Goal: Find specific page/section

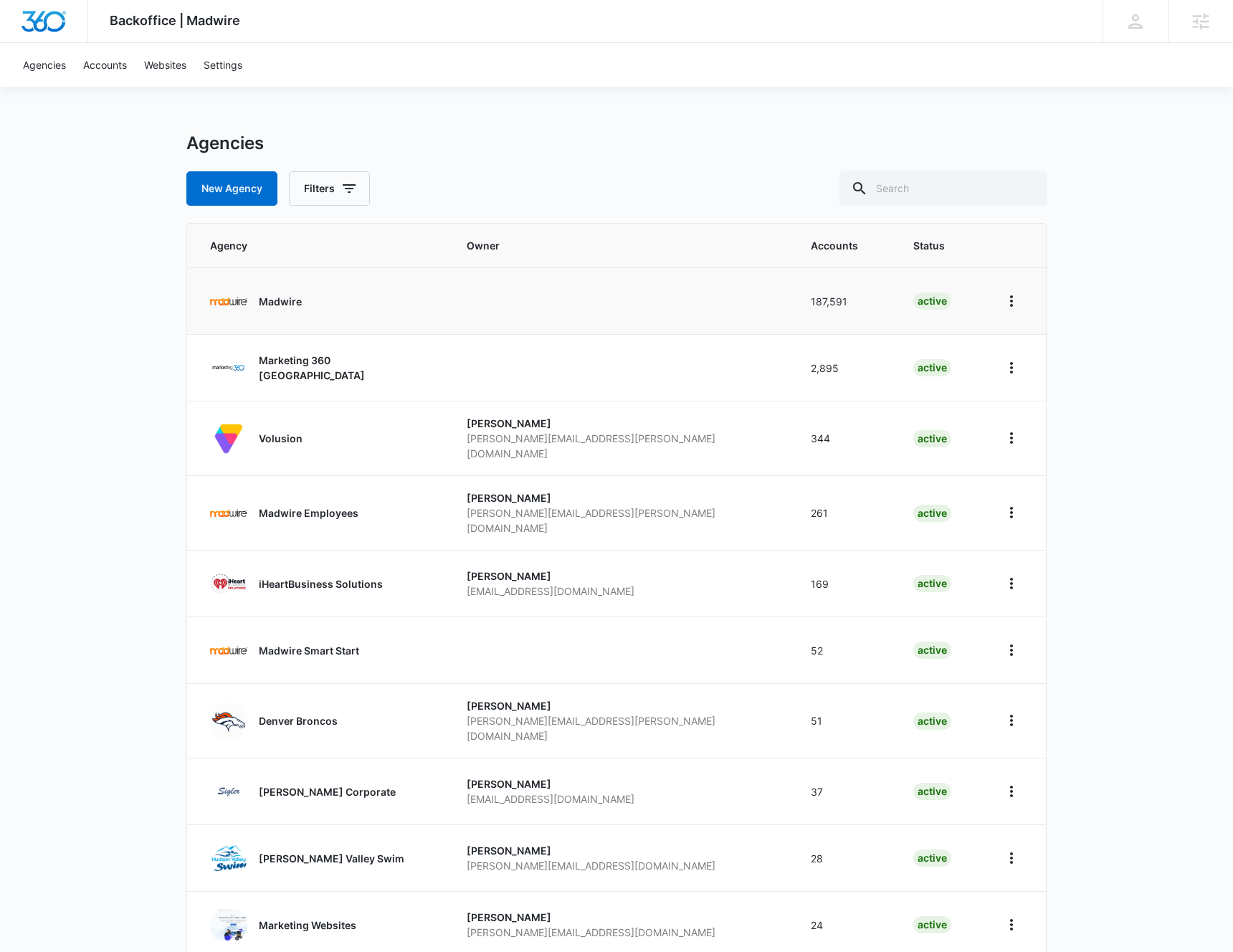
click at [293, 302] on p "Madwire" at bounding box center [280, 301] width 43 height 15
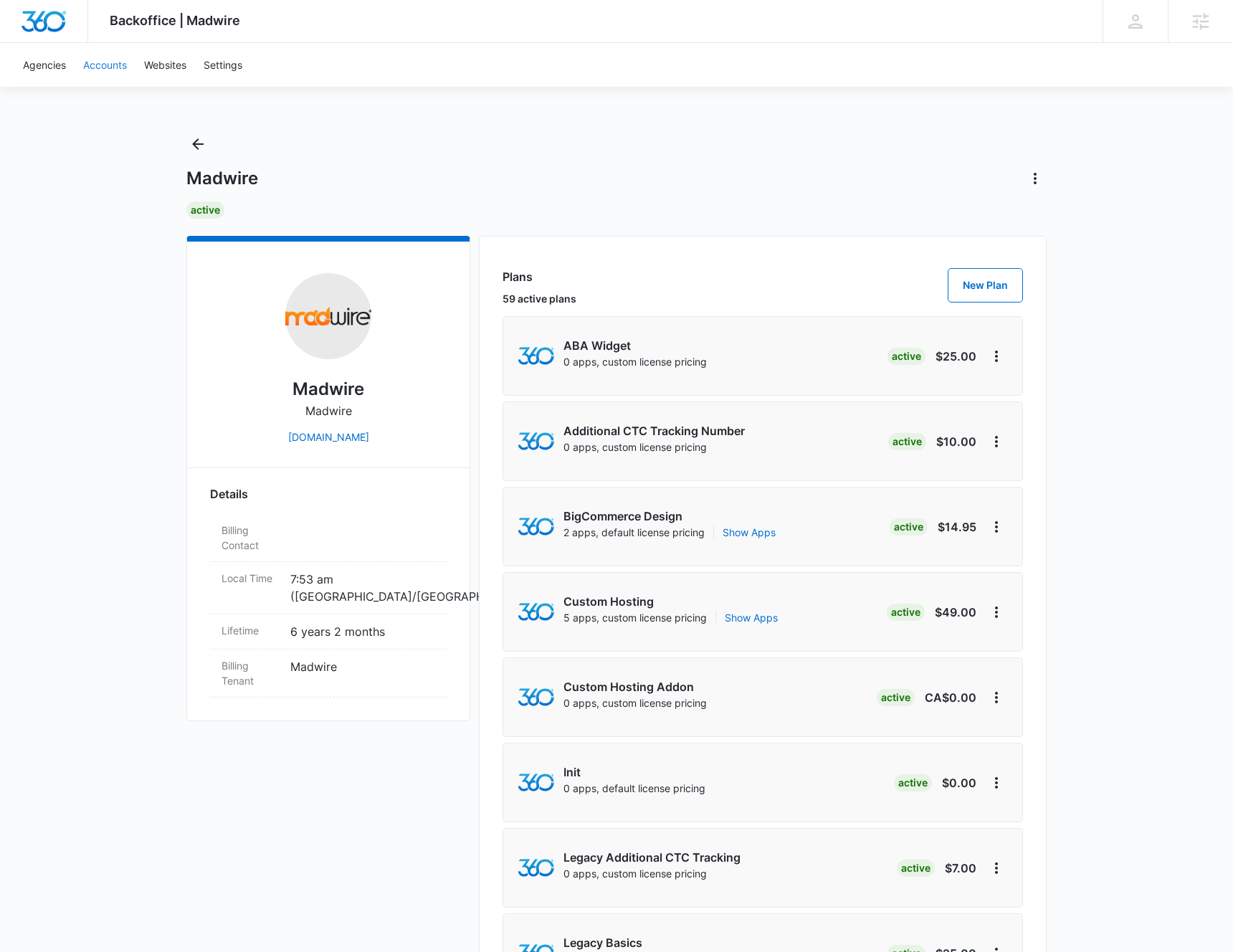
click at [104, 72] on link "Accounts" at bounding box center [106, 65] width 61 height 44
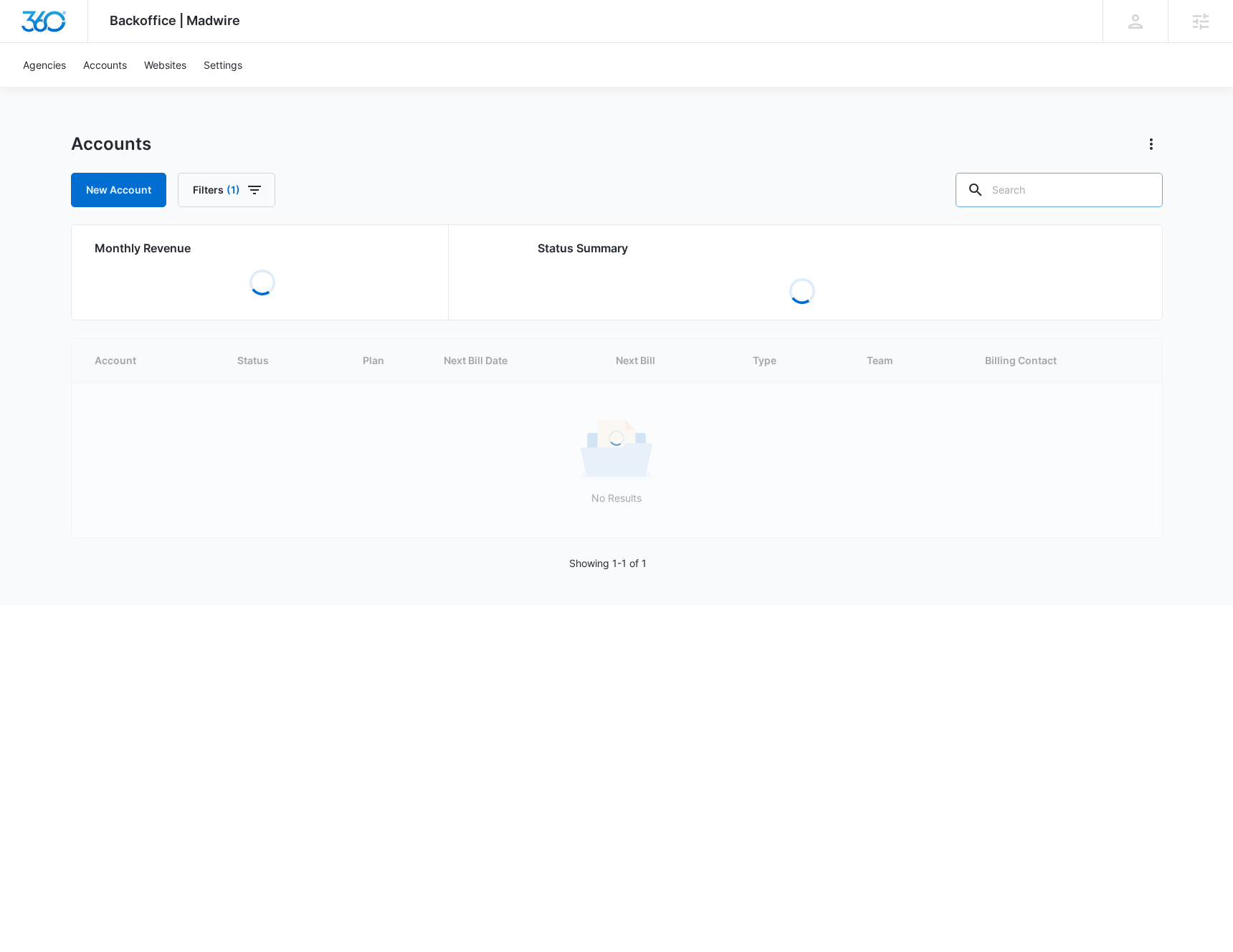
click at [1044, 186] on input "text" at bounding box center [1059, 190] width 207 height 35
paste input "A1AN50656967efede81c3f3"
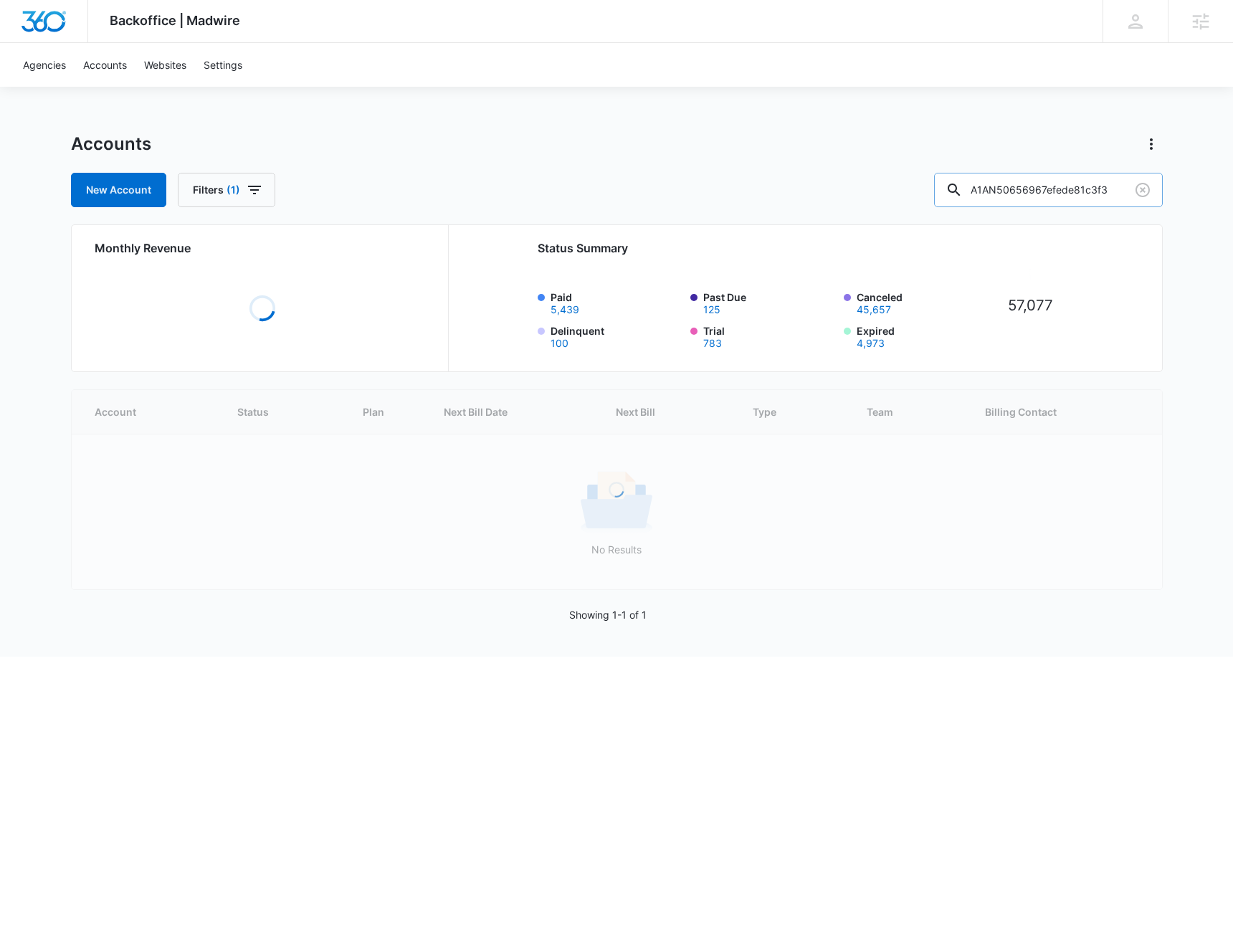
type input "A1AN50656967efede81c3f3"
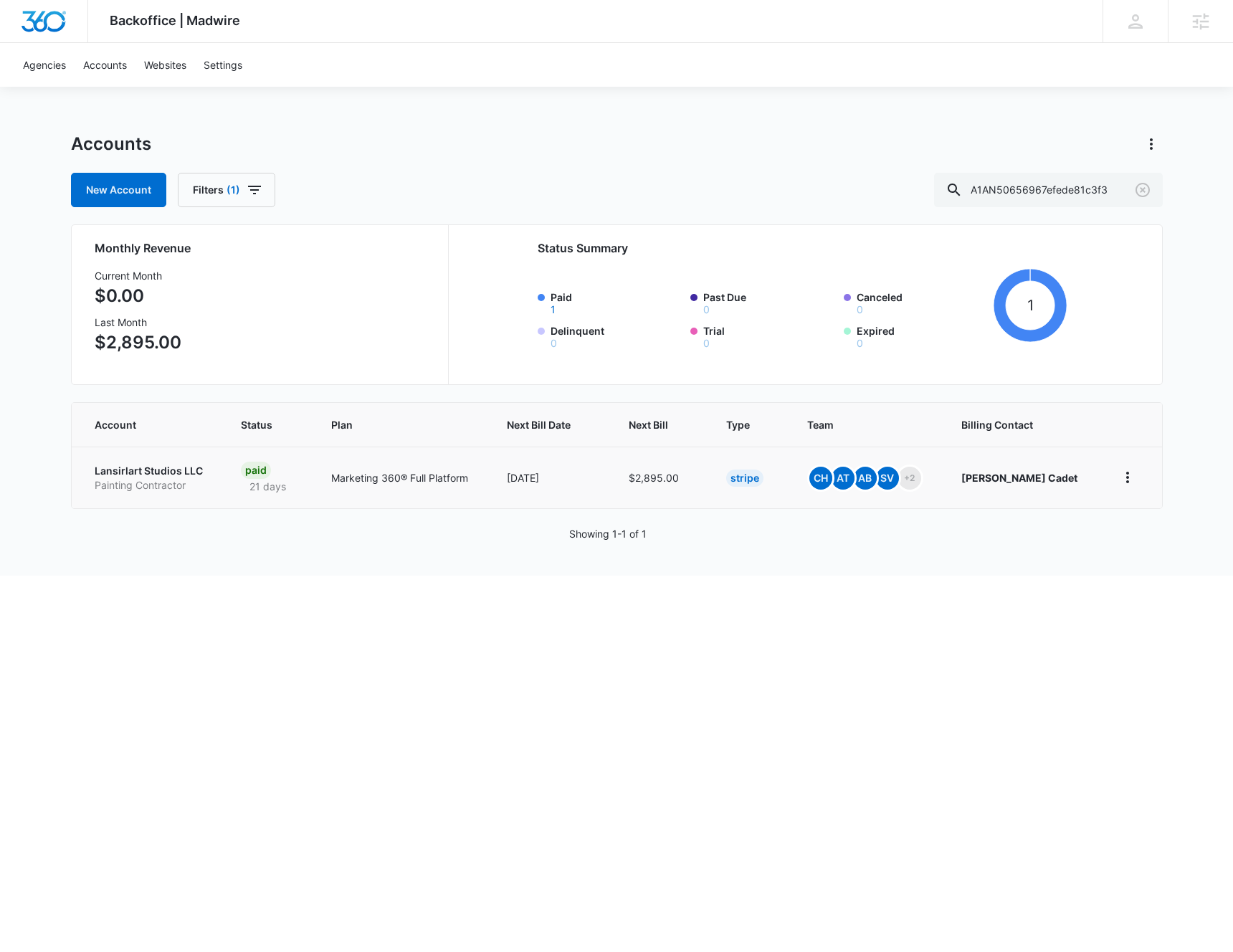
click at [180, 472] on p "Lansirlart Studios LLC" at bounding box center [151, 470] width 112 height 14
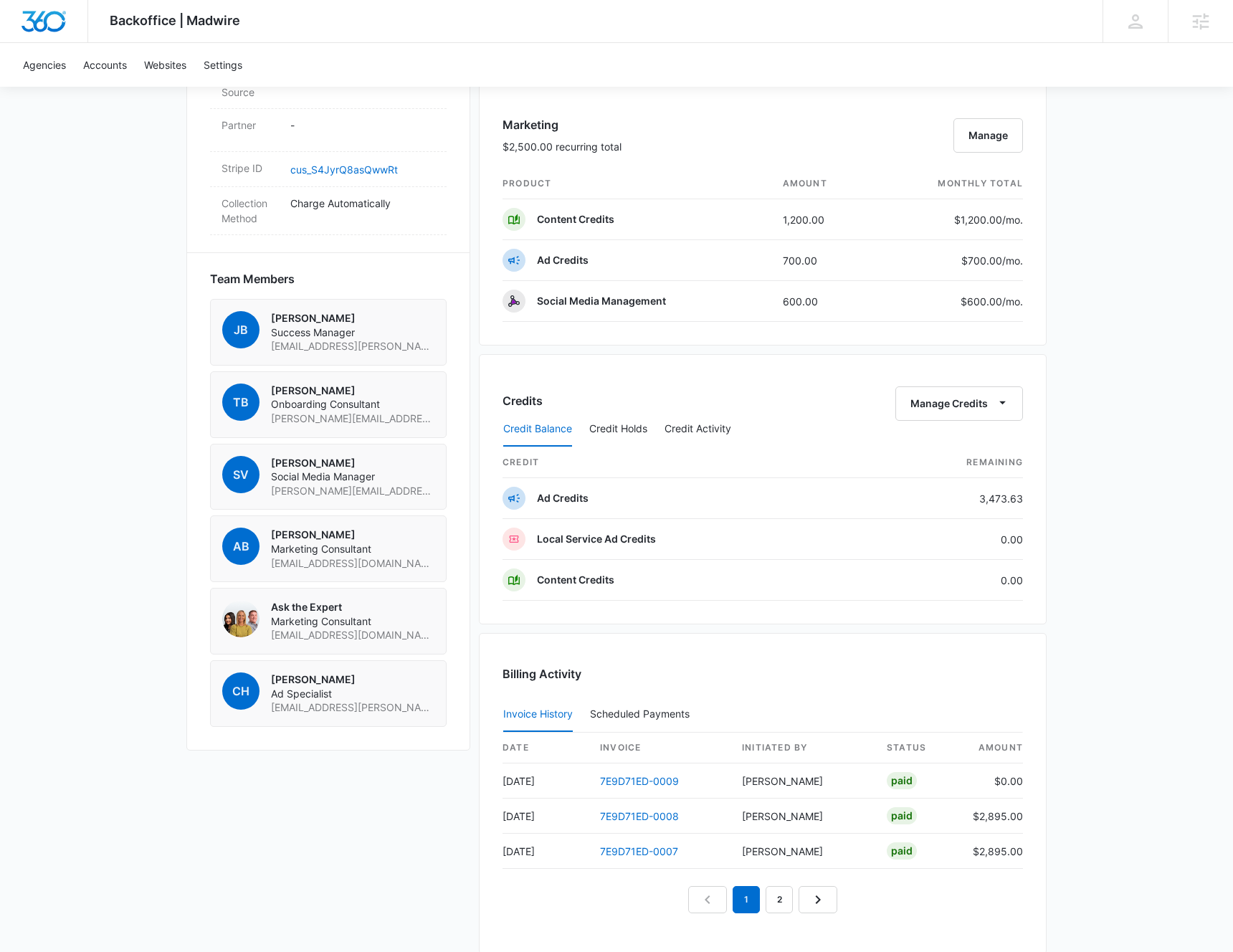
scroll to position [1021, 0]
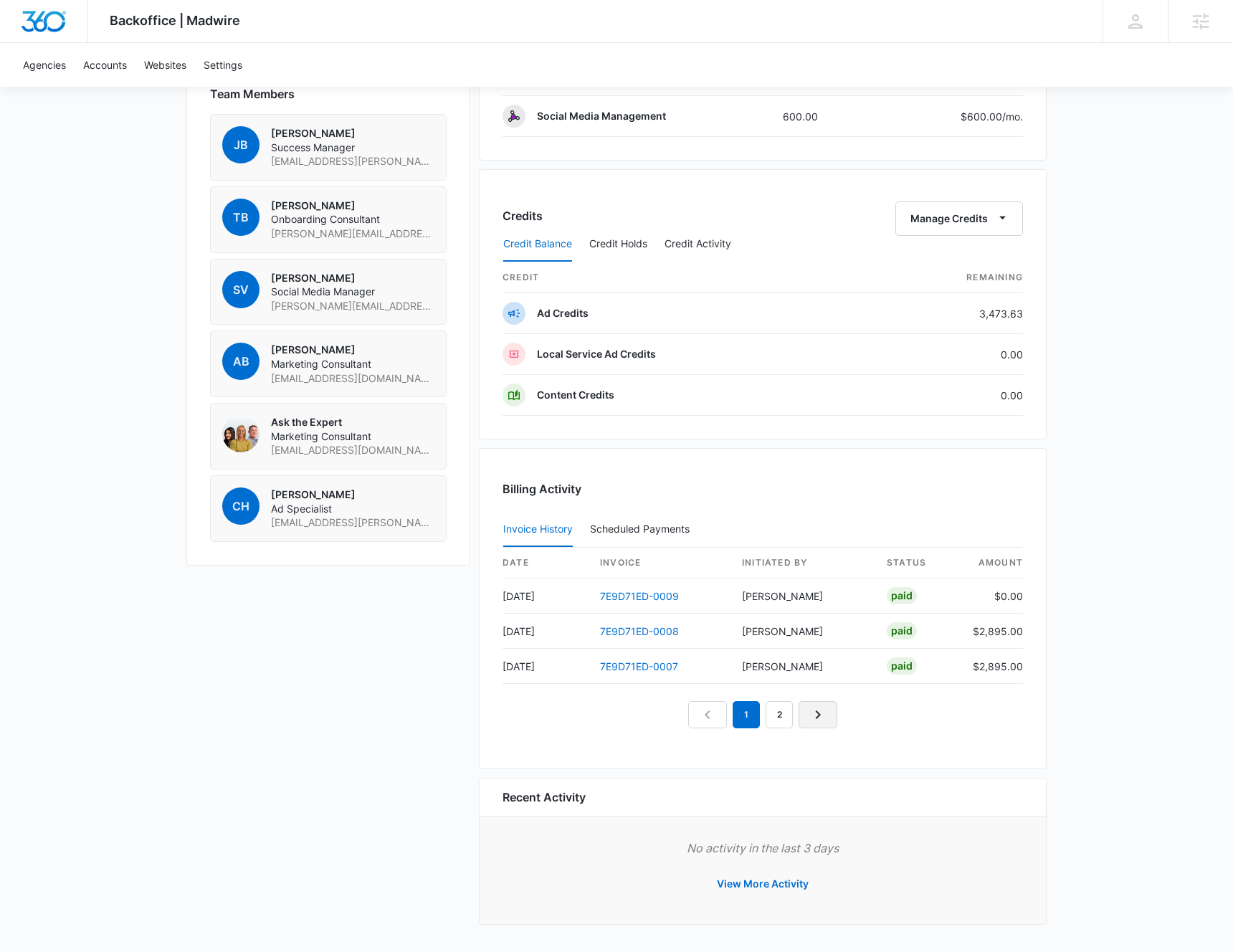
click at [797, 713] on nav "1 2" at bounding box center [762, 715] width 149 height 27
click at [819, 711] on icon "Next Page" at bounding box center [818, 715] width 17 height 17
click at [794, 716] on link "3" at bounding box center [795, 715] width 27 height 27
click at [722, 721] on link "1" at bounding box center [729, 715] width 27 height 27
